Goal: Task Accomplishment & Management: Use online tool/utility

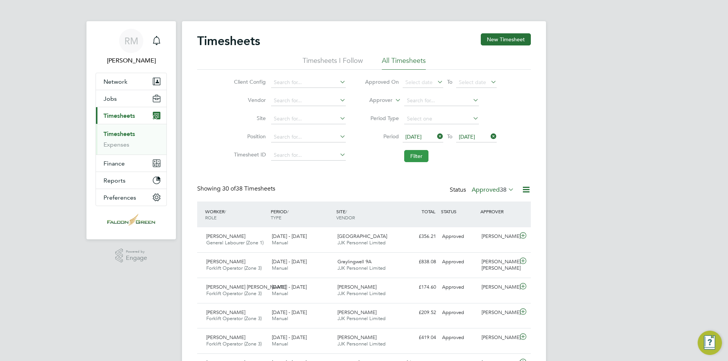
click at [414, 155] on button "Filter" at bounding box center [416, 156] width 24 height 12
click at [425, 156] on button "Filter" at bounding box center [416, 156] width 24 height 12
click at [497, 190] on label "Approved 39" at bounding box center [493, 190] width 42 height 8
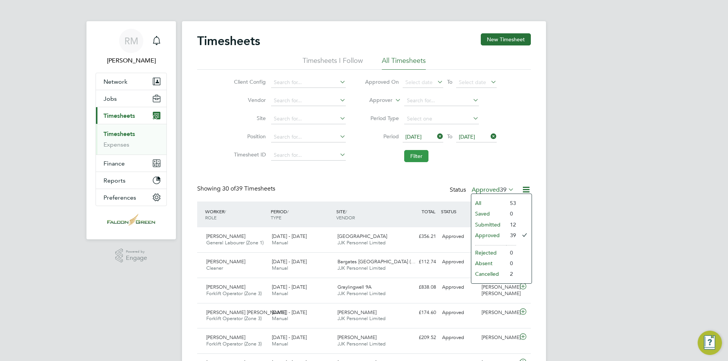
click at [414, 153] on button "Filter" at bounding box center [416, 156] width 24 height 12
click at [415, 154] on button "Filter" at bounding box center [416, 156] width 24 height 12
click at [527, 188] on icon at bounding box center [525, 189] width 9 height 9
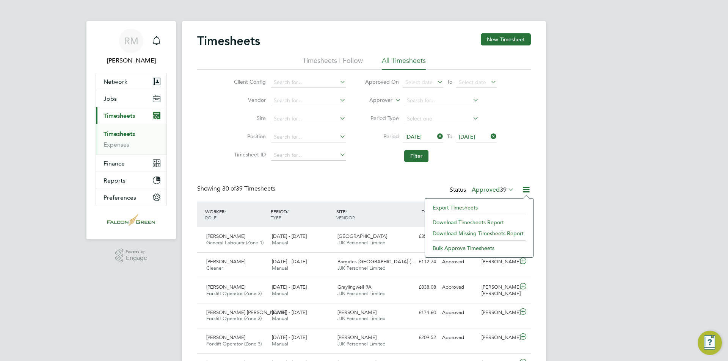
click at [478, 222] on li "Download Timesheets Report" at bounding box center [479, 222] width 100 height 11
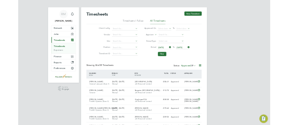
scroll to position [19, 43]
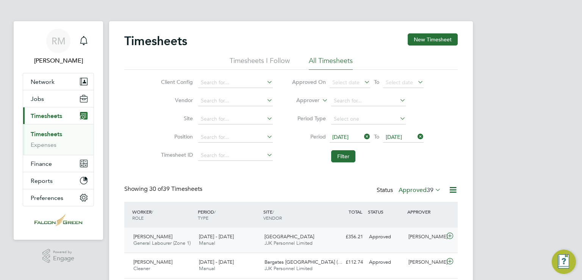
click at [265, 240] on span "JJK Personnel Limited" at bounding box center [289, 243] width 48 height 6
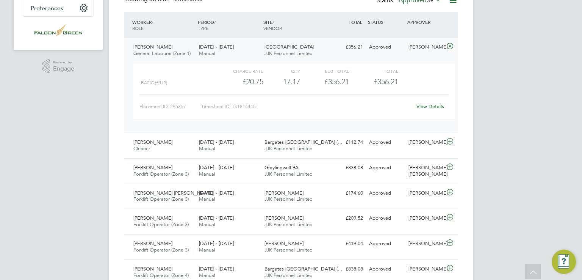
click at [426, 104] on link "View Details" at bounding box center [431, 106] width 28 height 6
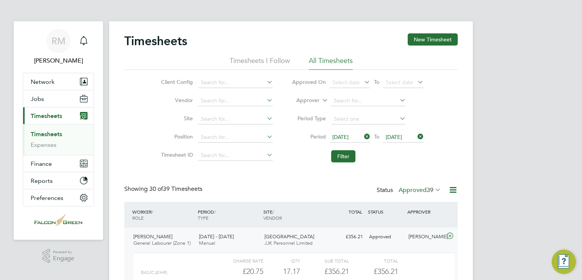
click at [257, 241] on div "25 - 31 Aug 2025 Manual" at bounding box center [229, 240] width 66 height 19
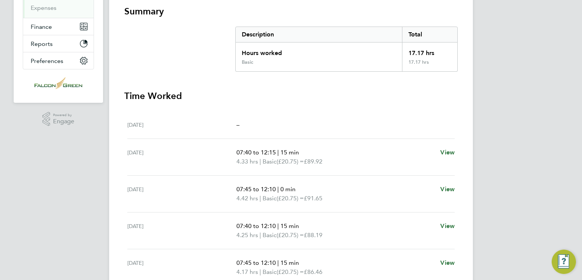
scroll to position [38, 0]
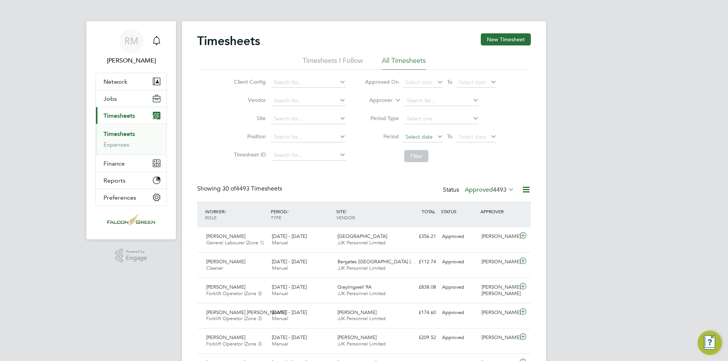
click at [423, 132] on span "Select date" at bounding box center [423, 137] width 41 height 10
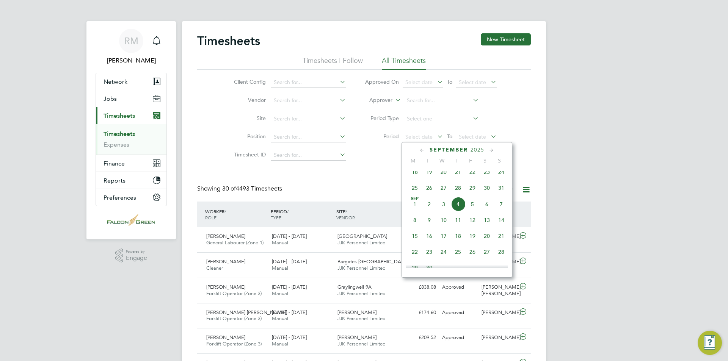
click at [412, 194] on span "25" at bounding box center [415, 188] width 14 height 14
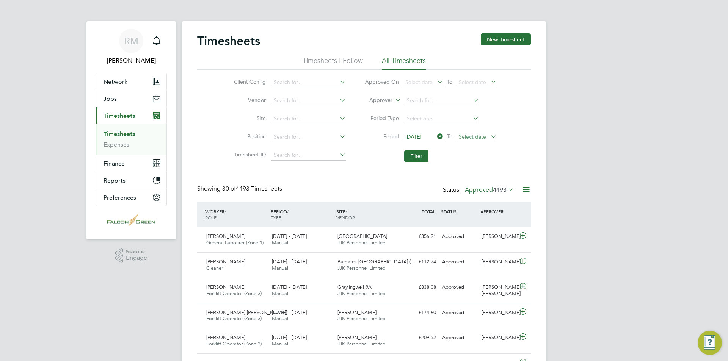
click at [477, 138] on span "Select date" at bounding box center [472, 136] width 27 height 7
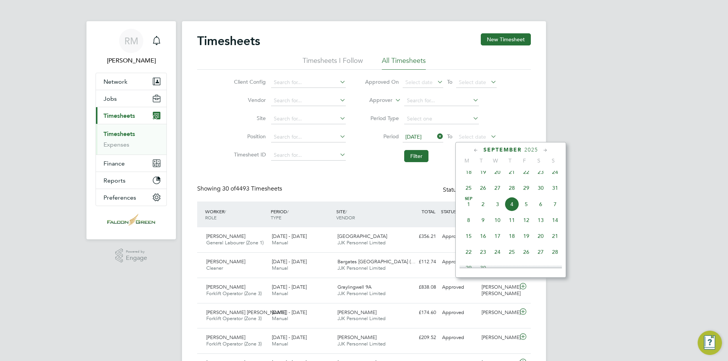
click at [556, 191] on span "31" at bounding box center [555, 188] width 14 height 14
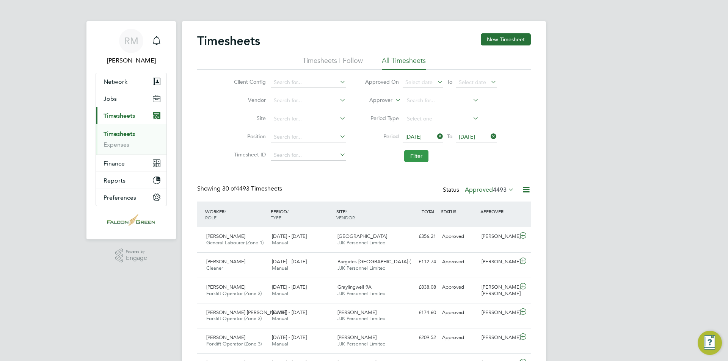
click at [422, 158] on button "Filter" at bounding box center [416, 156] width 24 height 12
click at [417, 158] on button "Filter" at bounding box center [416, 156] width 24 height 12
click at [486, 190] on label "Approved 39" at bounding box center [493, 190] width 42 height 8
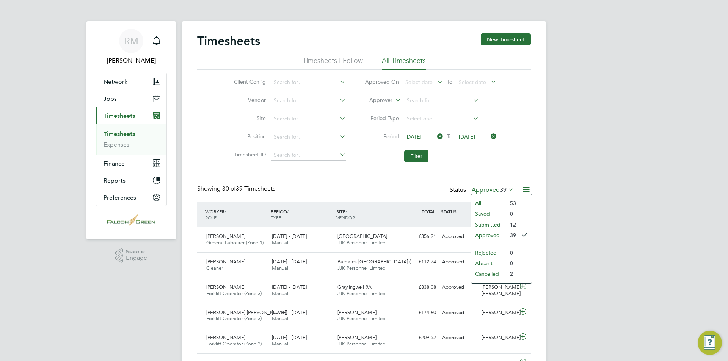
click at [505, 225] on li "Submitted" at bounding box center [488, 225] width 35 height 11
